Goal: Connect with others: Participate in discussion

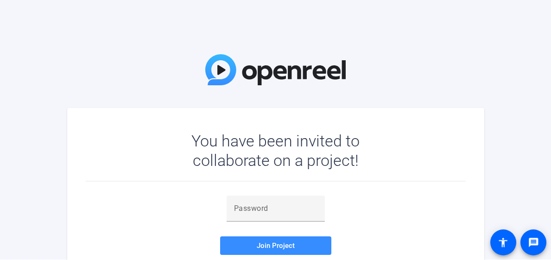
scroll to position [47, 0]
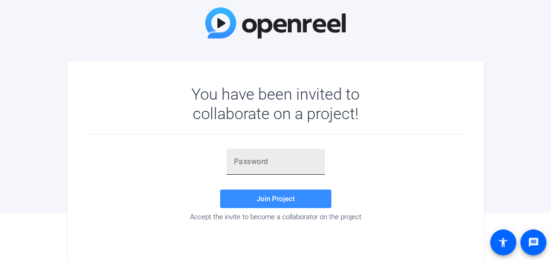
click at [264, 161] on input "text" at bounding box center [275, 161] width 83 height 11
paste input "3c=VyO"
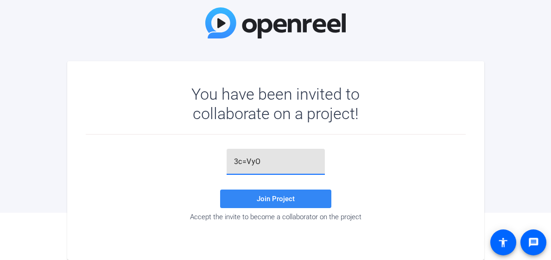
type input "3c=VyO"
click at [269, 200] on span "Join Project" at bounding box center [276, 199] width 38 height 8
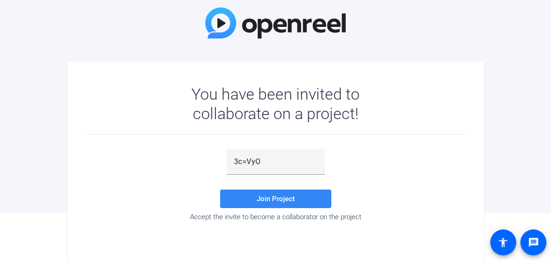
scroll to position [13, 0]
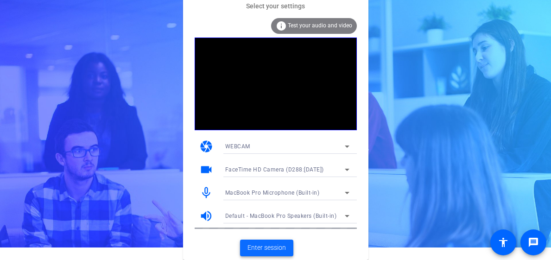
click at [273, 248] on span "Enter session" at bounding box center [267, 248] width 38 height 10
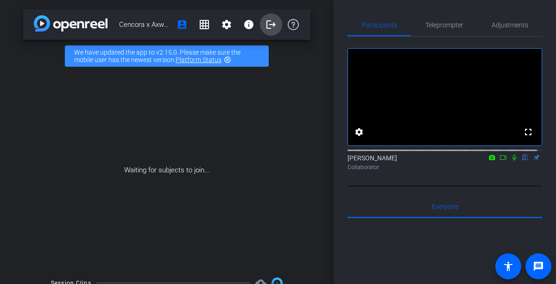
click at [266, 22] on mat-icon "logout" at bounding box center [271, 24] width 11 height 11
